Goal: Task Accomplishment & Management: Complete application form

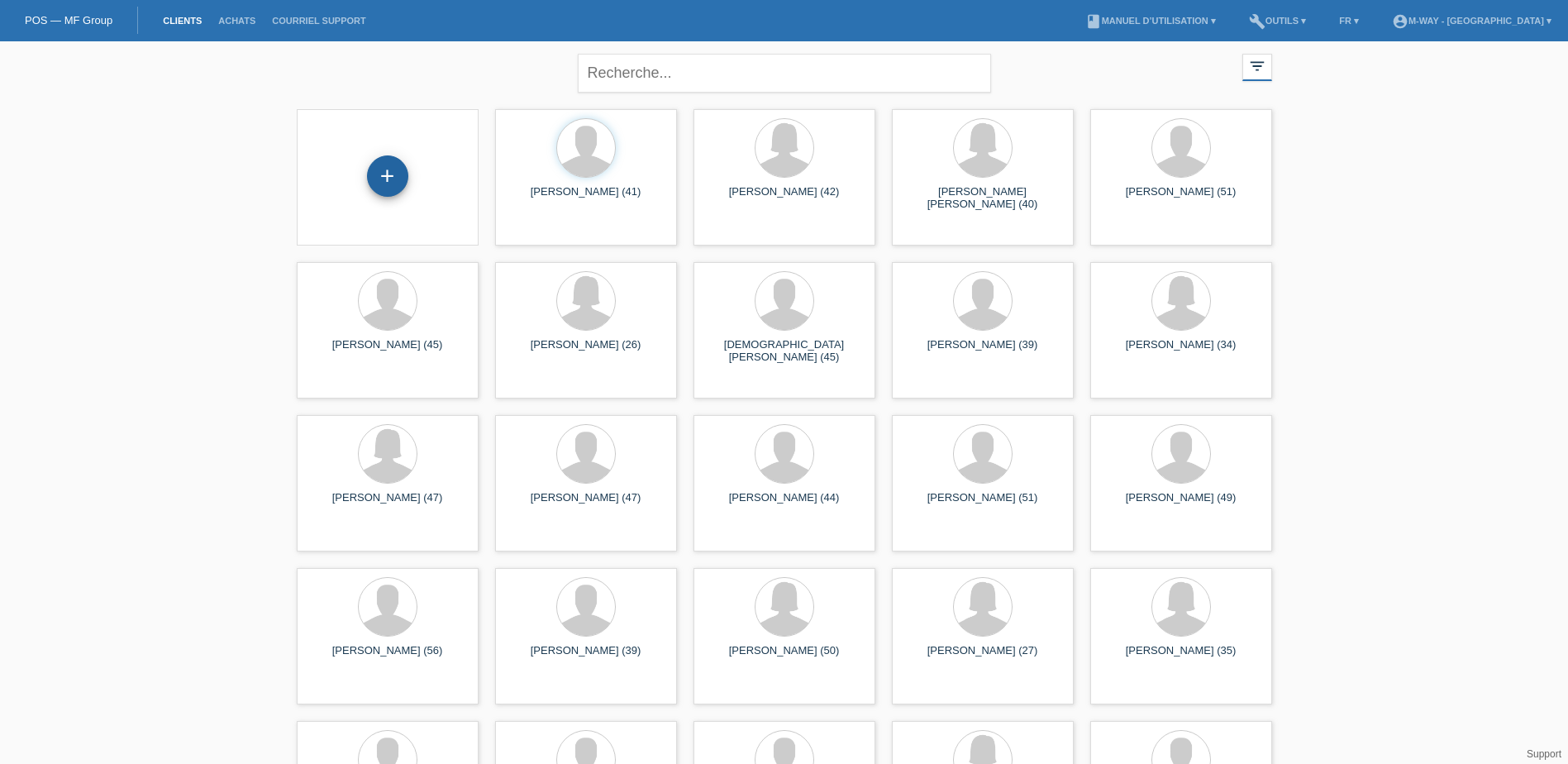
click at [377, 174] on div "+" at bounding box center [388, 176] width 42 height 42
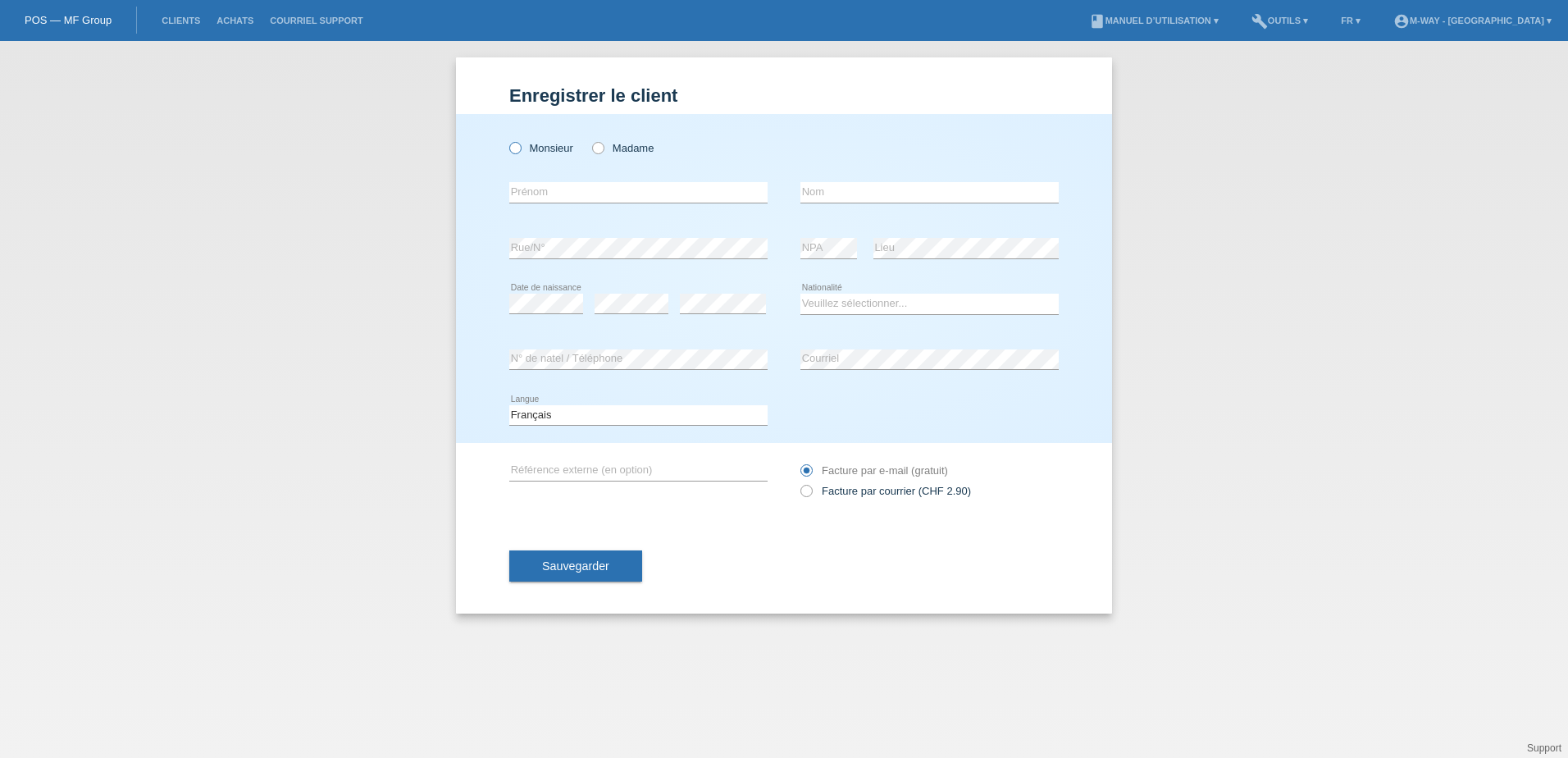
click at [507, 140] on icon at bounding box center [507, 140] width 0 height 0
click at [517, 150] on input "Monsieur" at bounding box center [515, 146] width 11 height 11
radio input "true"
click at [568, 177] on div "error Prénom" at bounding box center [639, 192] width 258 height 55
click at [570, 194] on input "text" at bounding box center [639, 192] width 258 height 21
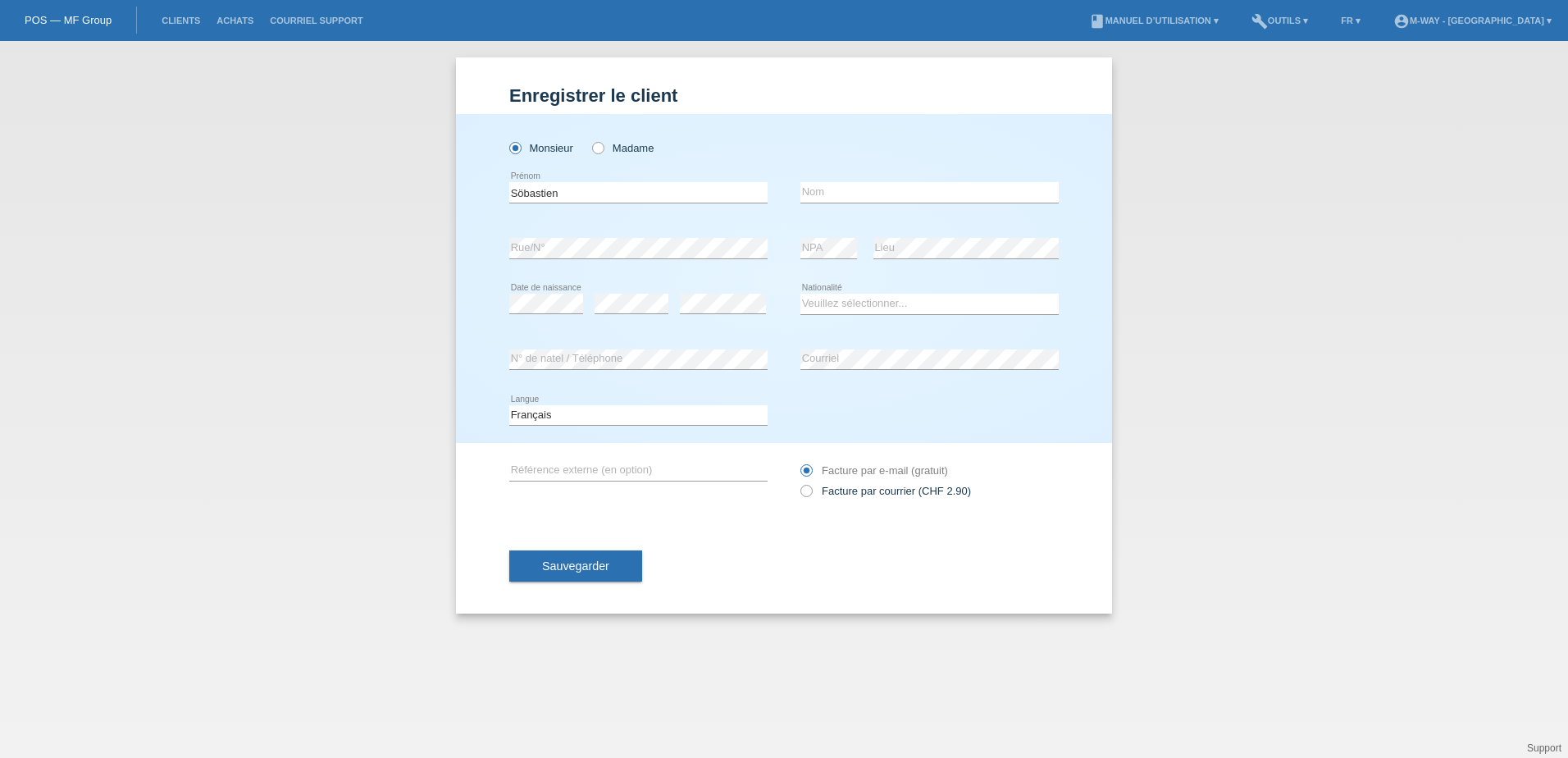
click at [1326, 573] on div "Enregistrer le client Enregistrer le client Enregistrer le client Monsieur Mada…" at bounding box center [784, 400] width 1568 height 717
click at [520, 188] on input "Söbastien" at bounding box center [639, 192] width 258 height 21
type input "[PERSON_NAME]"
type input "Blondel"
drag, startPoint x: 566, startPoint y: 284, endPoint x: 566, endPoint y: 293, distance: 9.0
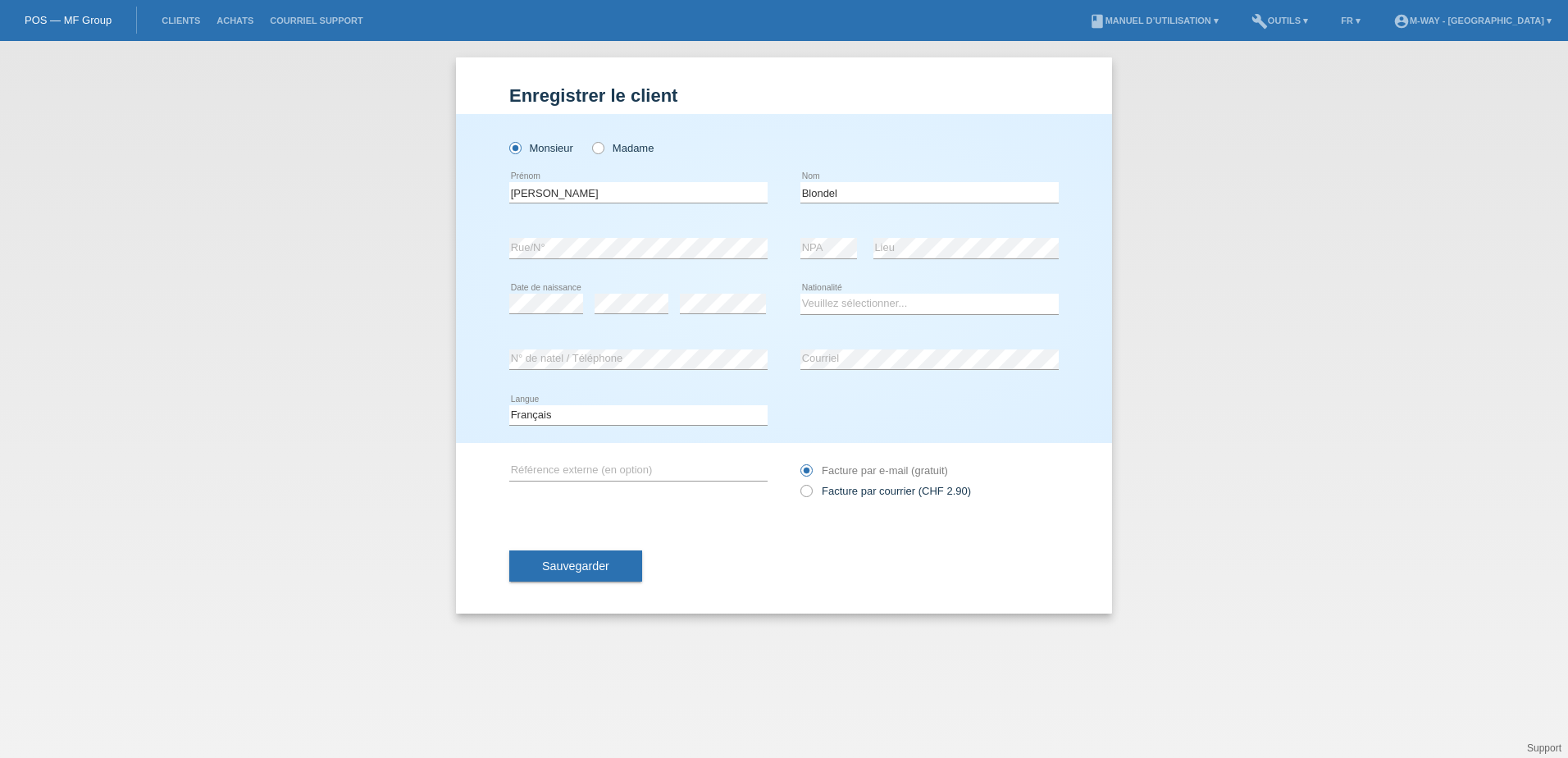
click at [566, 290] on div "error Date de naissance" at bounding box center [546, 304] width 74 height 55
click at [891, 309] on select "Veuillez sélectionner... Suisse Allemagne Autriche Liechtenstein ------------ A…" at bounding box center [930, 304] width 258 height 20
select select "CH"
click at [801, 294] on select "Veuillez sélectionner... Suisse Allemagne Autriche Liechtenstein ------------ A…" at bounding box center [930, 304] width 258 height 20
click at [808, 559] on div "Sauvegarder" at bounding box center [784, 566] width 549 height 95
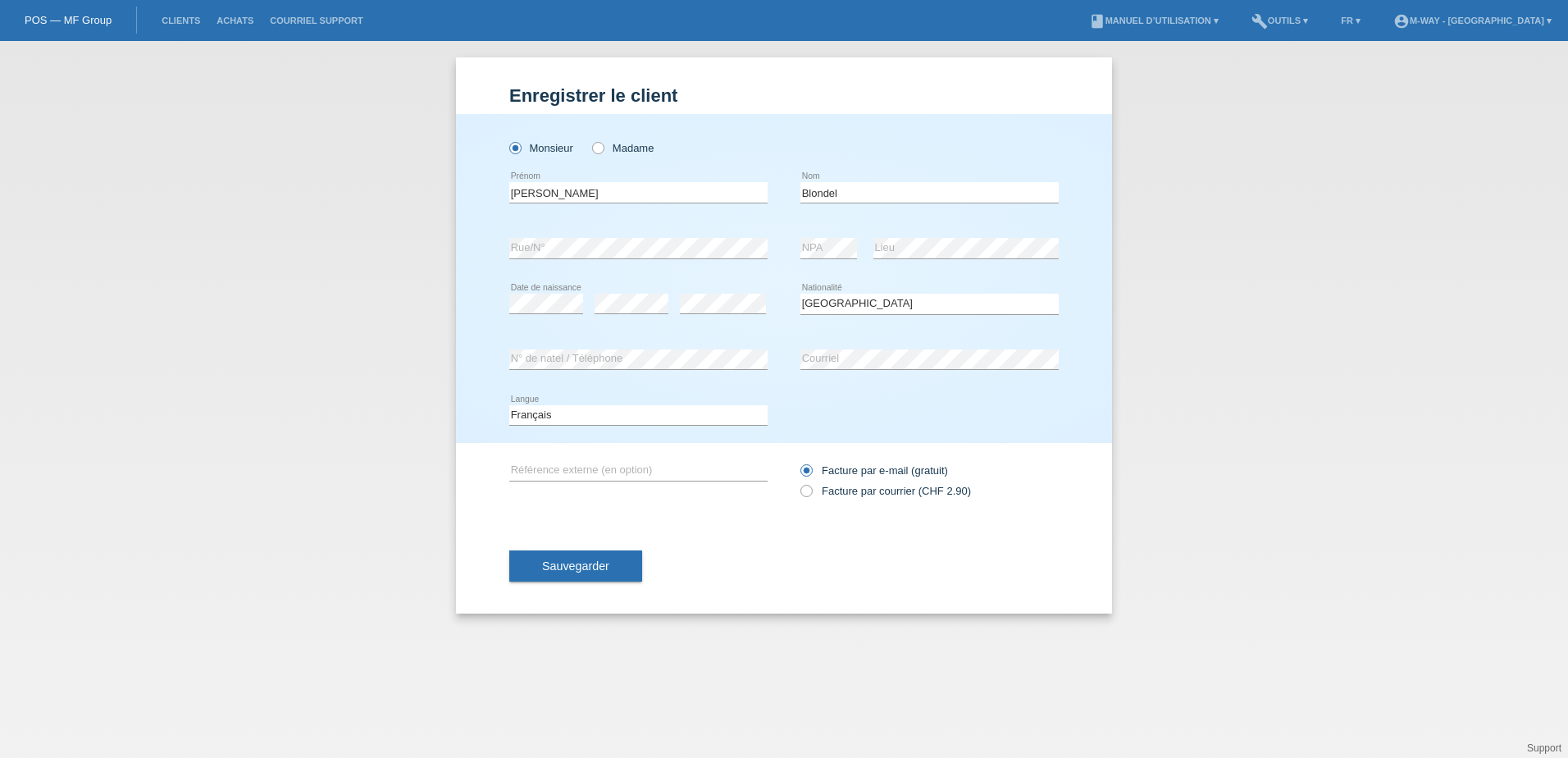
click at [546, 583] on div "Sauvegarder" at bounding box center [784, 566] width 549 height 95
click at [546, 578] on button "Sauvegarder" at bounding box center [576, 566] width 133 height 31
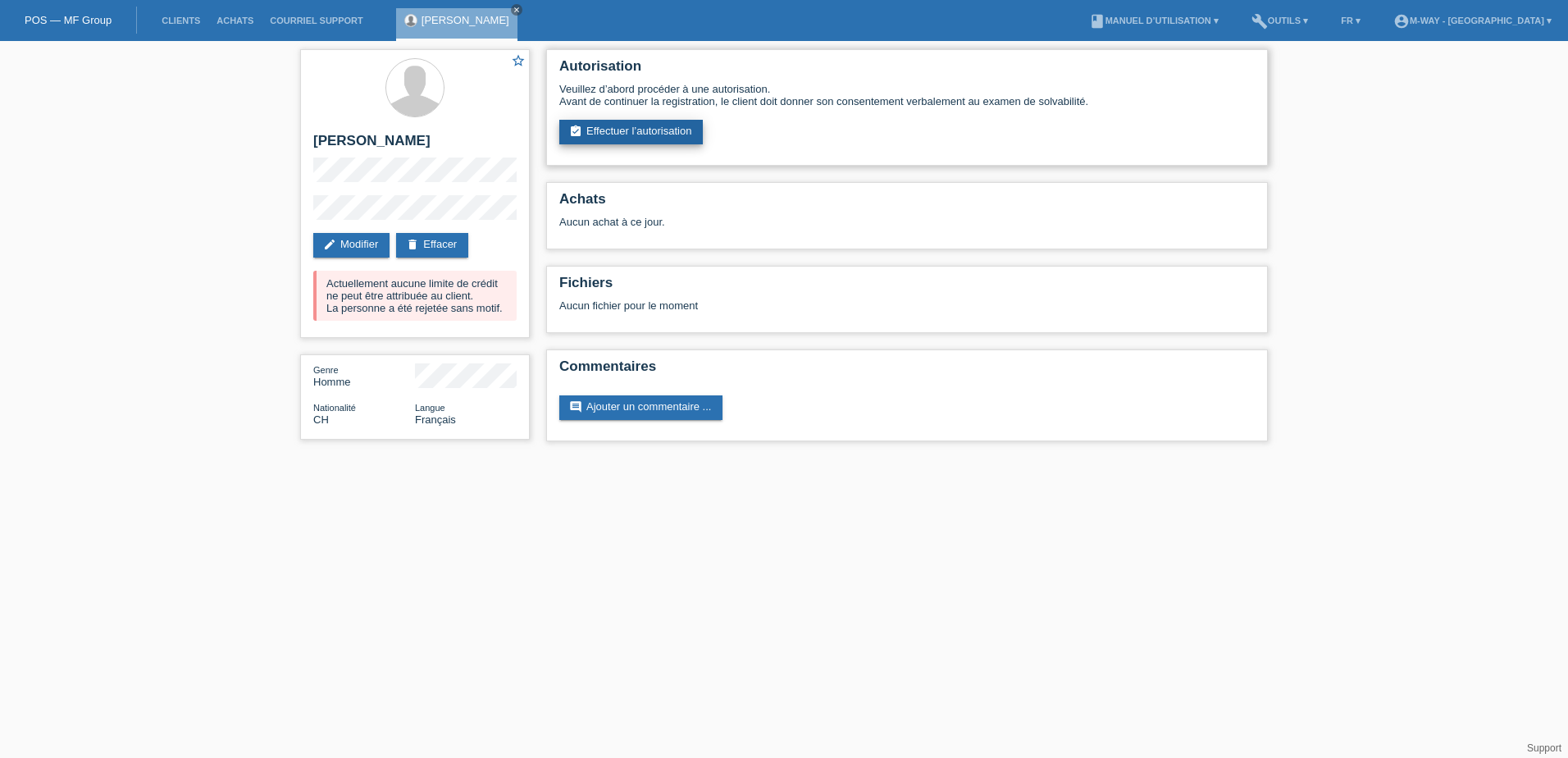
click at [666, 135] on link "assignment_turned_in Effectuer l’autorisation" at bounding box center [631, 132] width 143 height 25
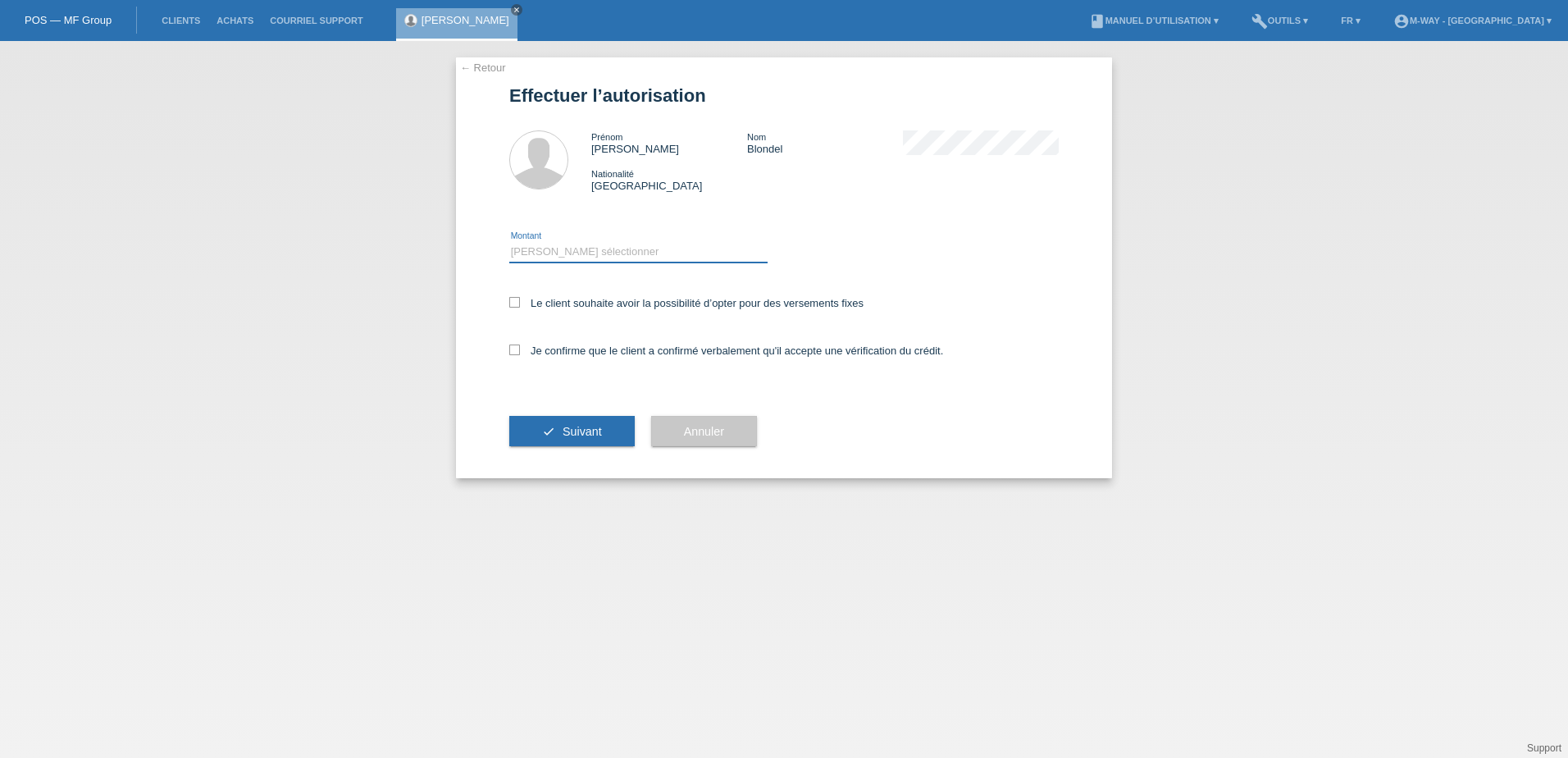
click at [600, 254] on select "Veuillez sélectionner CHF 1.00 - CHF 499.00 CHF 500.00 - CHF 1'999.00 CHF 2'000…" at bounding box center [639, 252] width 258 height 20
select select "3"
click at [510, 242] on select "Veuillez sélectionner CHF 1.00 - CHF 499.00 CHF 500.00 - CHF 1'999.00 CHF 2'000…" at bounding box center [639, 252] width 258 height 20
click at [514, 301] on icon at bounding box center [515, 302] width 11 height 11
click at [514, 301] on input "Le client souhaite avoir la possibilité d’opter pour des versements fixes" at bounding box center [515, 302] width 11 height 11
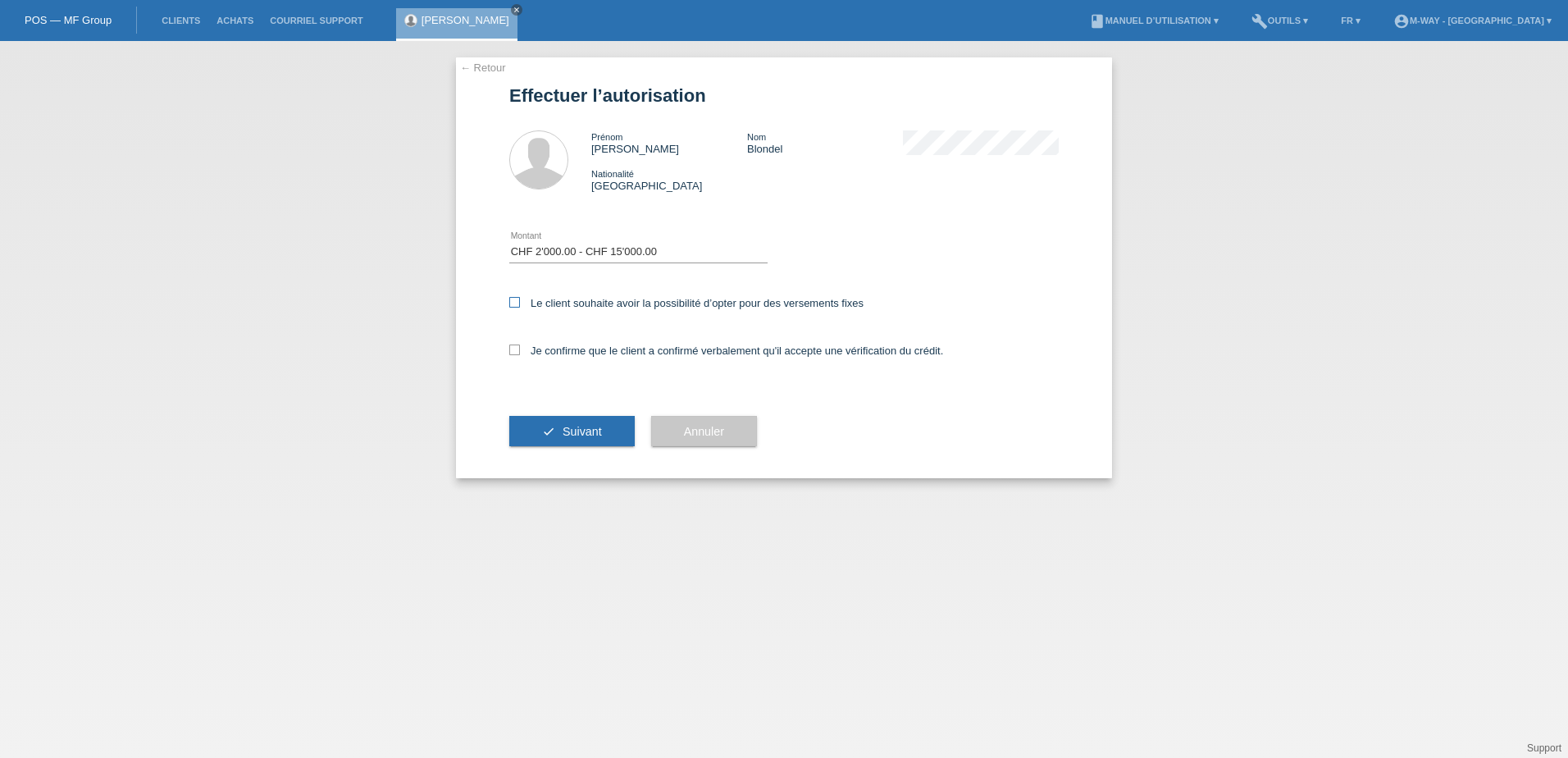
checkbox input "true"
click at [513, 357] on div "Je confirme que le client a confirmé verbalement qu'il accepte une vérification…" at bounding box center [784, 356] width 549 height 55
click at [515, 350] on icon at bounding box center [515, 349] width 11 height 11
click at [515, 350] on input "Je confirme que le client a confirmé verbalement qu'il accepte une vérification…" at bounding box center [515, 349] width 11 height 11
checkbox input "true"
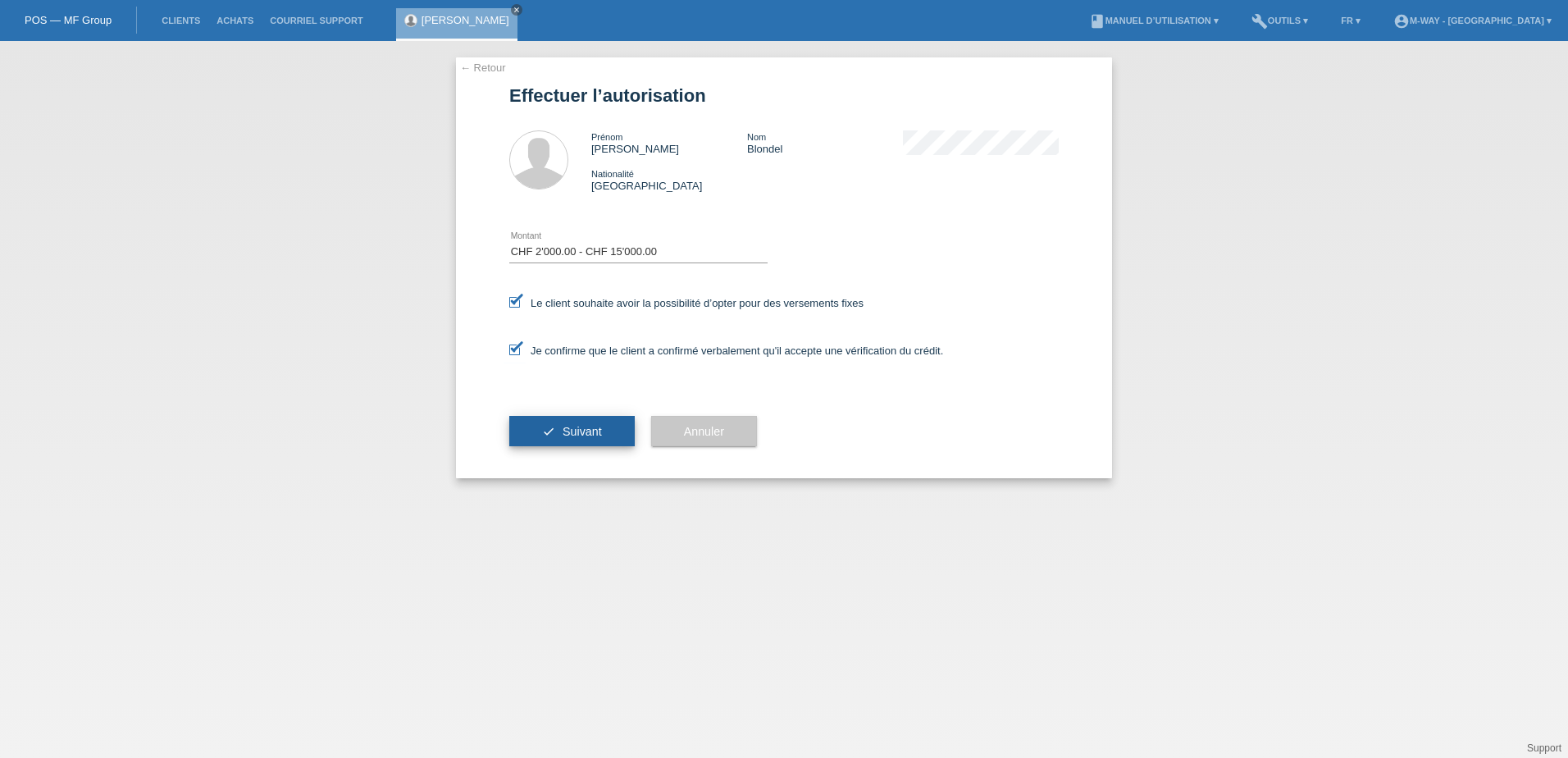
click at [559, 426] on button "check Suivant" at bounding box center [573, 432] width 126 height 31
